Goal: Information Seeking & Learning: Learn about a topic

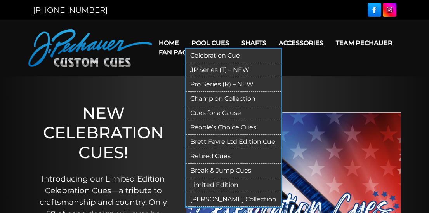
click at [213, 70] on link "JP Series (T) – NEW" at bounding box center [233, 70] width 95 height 14
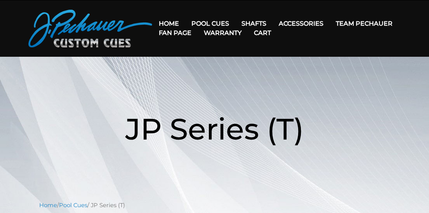
scroll to position [18, 0]
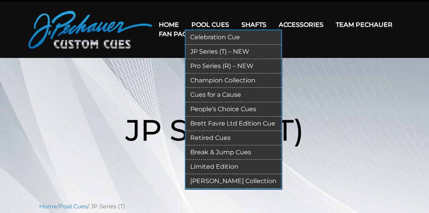
click at [212, 137] on link "Retired Cues" at bounding box center [233, 138] width 95 height 14
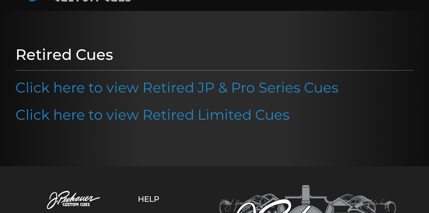
scroll to position [84, 0]
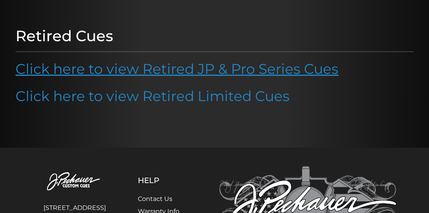
click at [211, 71] on link "Click here to view Retired JP & Pro Series Cues" at bounding box center [177, 68] width 323 height 17
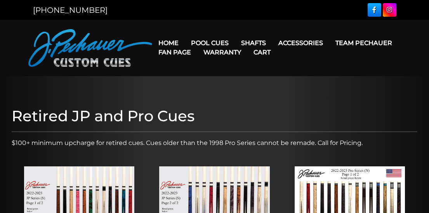
scroll to position [168, 0]
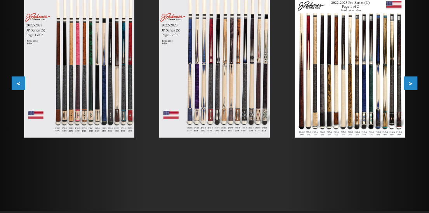
click at [244, 89] on img at bounding box center [214, 67] width 110 height 139
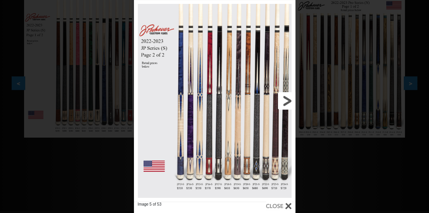
click at [256, 111] on link at bounding box center [258, 100] width 73 height 201
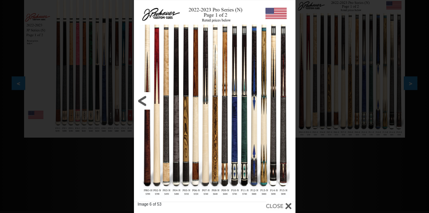
click at [144, 101] on link at bounding box center [170, 100] width 73 height 201
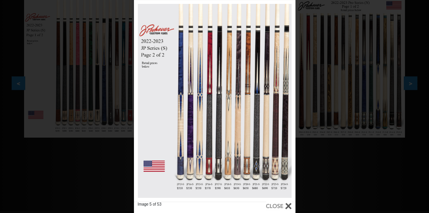
click at [288, 207] on div at bounding box center [279, 205] width 26 height 9
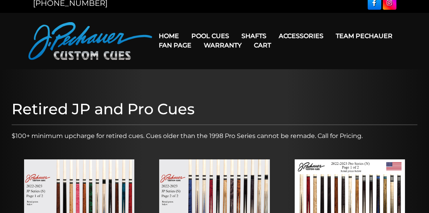
scroll to position [0, 0]
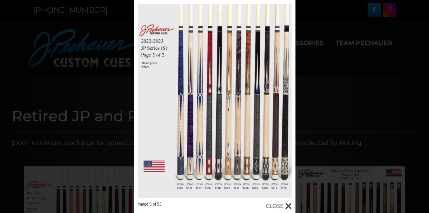
click at [289, 205] on div at bounding box center [279, 205] width 26 height 9
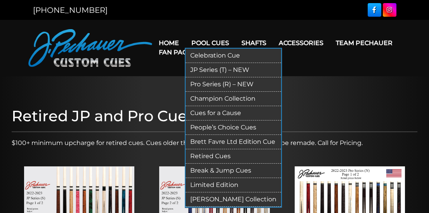
click at [212, 71] on link "JP Series (T) – NEW" at bounding box center [233, 70] width 95 height 14
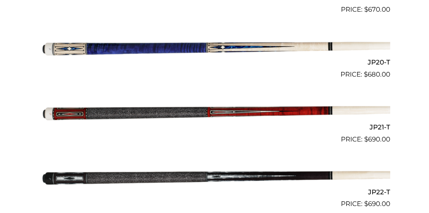
scroll to position [1467, 0]
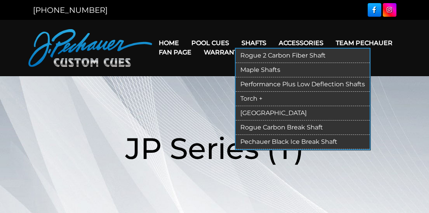
click at [259, 55] on link "Rogue 2 Carbon Fiber Shaft" at bounding box center [303, 56] width 134 height 14
